Goal: Task Accomplishment & Management: Manage account settings

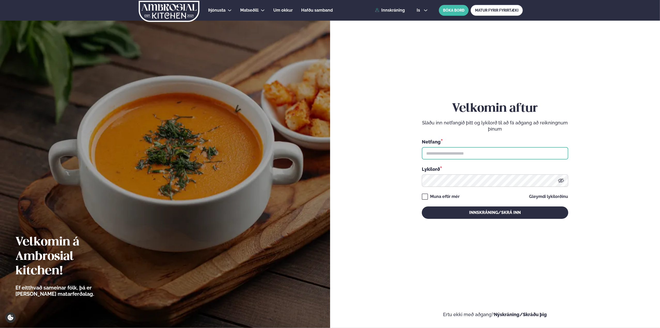
type input "**********"
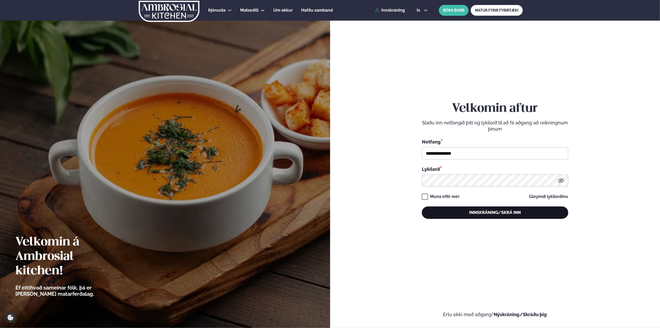
click at [488, 212] on button "Innskráning/Skrá inn" at bounding box center [495, 213] width 147 height 12
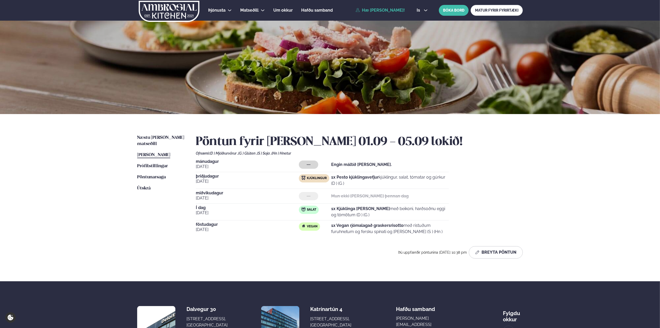
click at [379, 227] on strong "1x Vegan rjómalagað graskersrisotto" at bounding box center [367, 225] width 72 height 5
click at [498, 254] on button "Breyta Pöntun" at bounding box center [496, 253] width 54 height 12
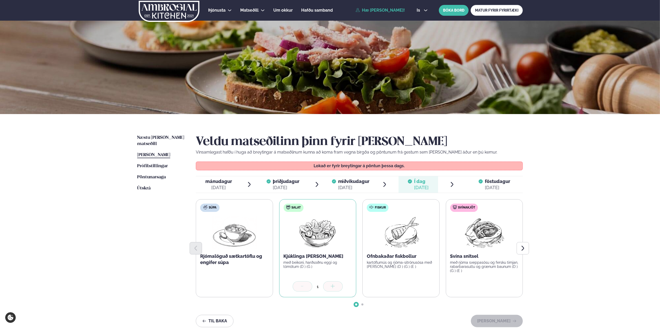
click at [486, 181] on span "föstudagur" at bounding box center [497, 181] width 25 height 5
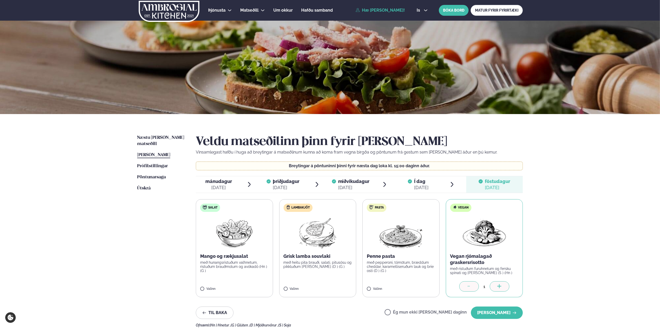
click at [472, 285] on div at bounding box center [470, 287] width 20 height 10
click at [405, 311] on label "Ég mun ekki [PERSON_NAME] daginn" at bounding box center [426, 313] width 82 height 5
click at [511, 311] on button "[PERSON_NAME]" at bounding box center [497, 313] width 52 height 12
